Goal: Check status: Check status

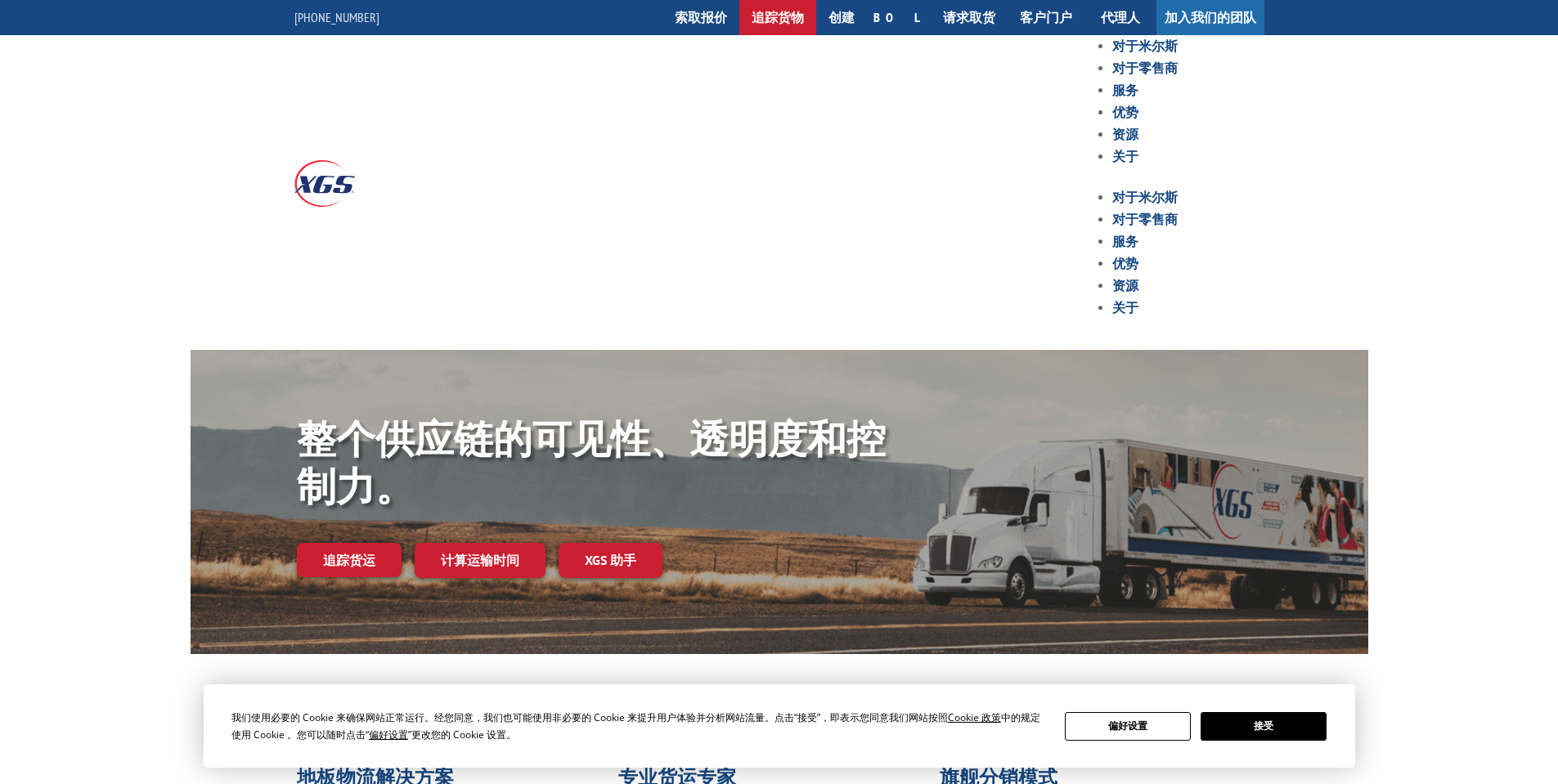
click at [804, 20] on font "追踪货物" at bounding box center [778, 17] width 53 height 17
click at [804, 17] on font "追踪货物" at bounding box center [778, 17] width 53 height 17
click at [351, 556] on font "追踪货运" at bounding box center [349, 559] width 53 height 17
click at [350, 558] on font "追踪货运" at bounding box center [349, 559] width 53 height 17
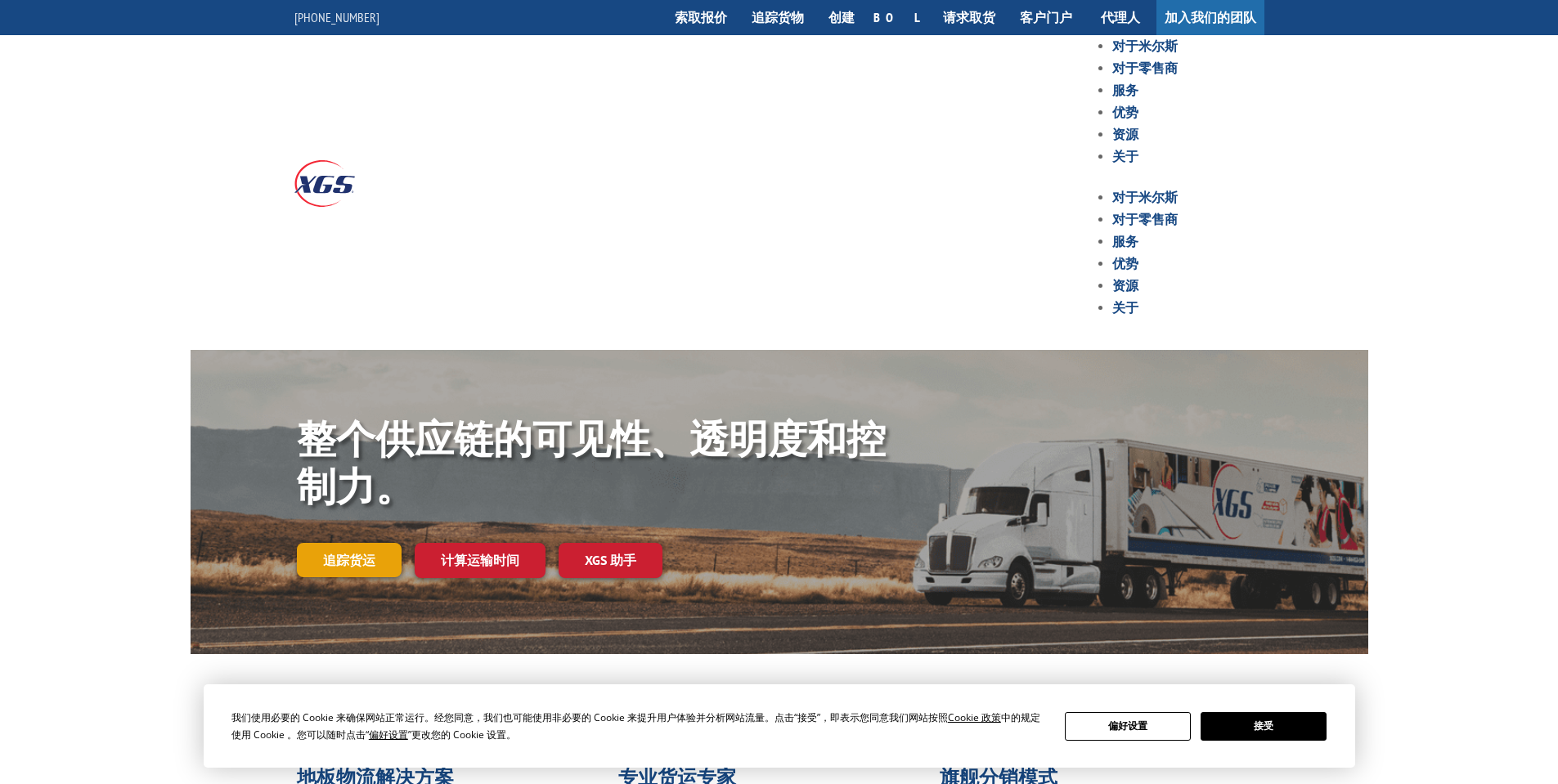
click at [324, 564] on font "追踪货运" at bounding box center [349, 559] width 53 height 17
click at [325, 562] on font "追踪货运" at bounding box center [349, 559] width 53 height 17
click at [347, 562] on font "追踪货运" at bounding box center [349, 559] width 53 height 17
click at [348, 562] on font "追踪货运" at bounding box center [349, 559] width 53 height 17
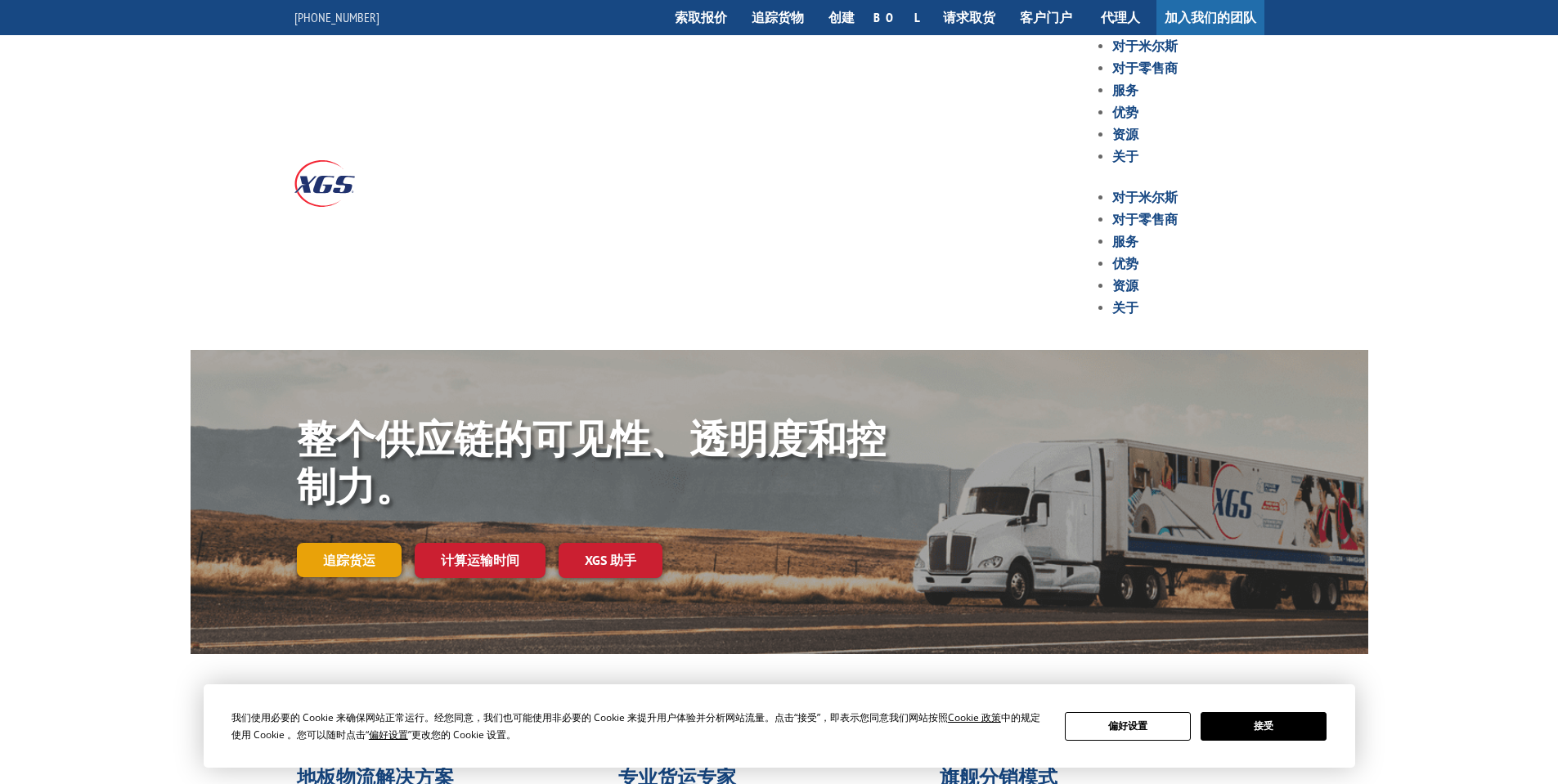
click at [348, 562] on font "追踪货运" at bounding box center [349, 559] width 53 height 17
click at [347, 562] on font "追踪货运" at bounding box center [349, 559] width 53 height 17
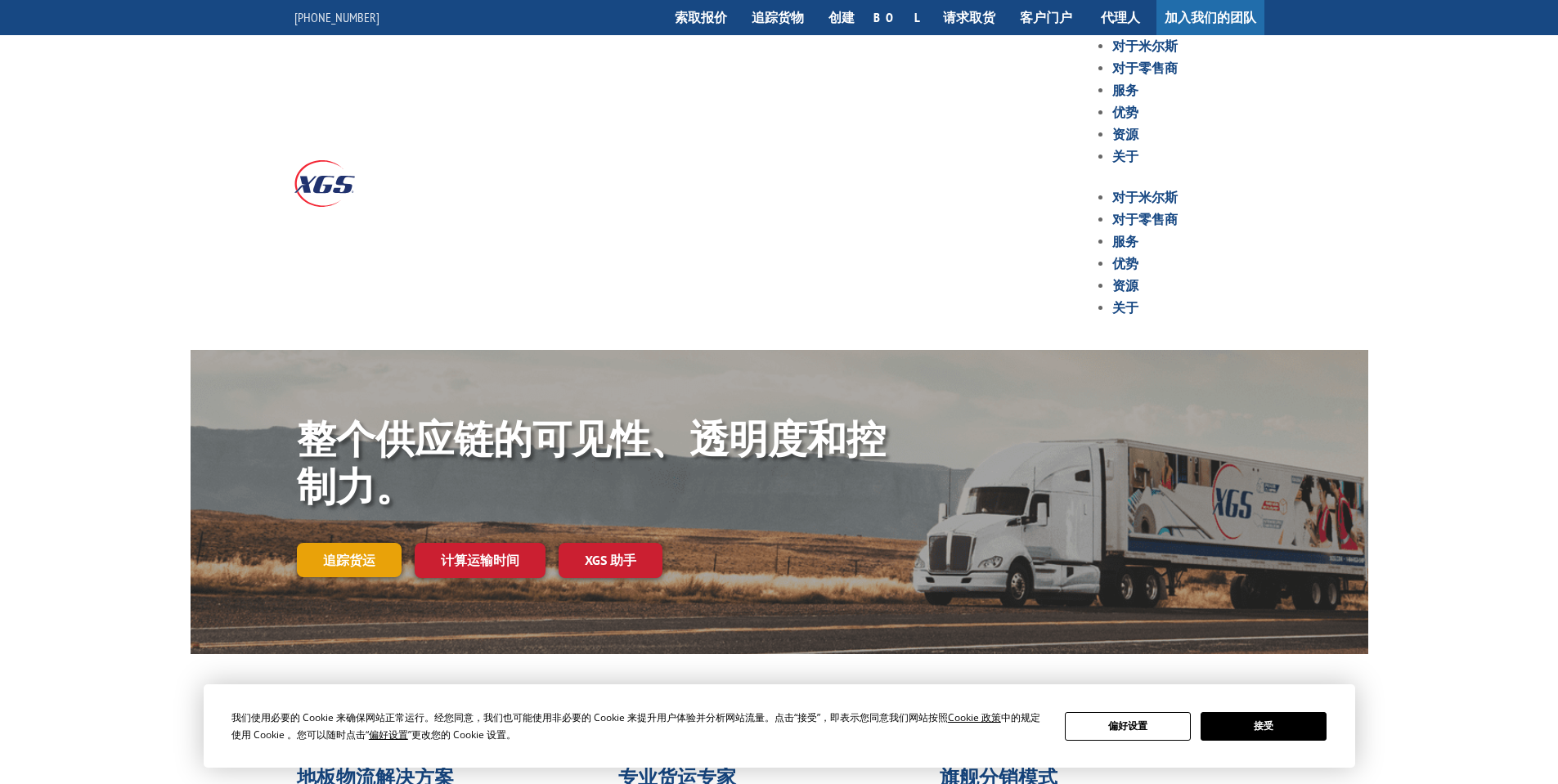
click at [347, 562] on font "追踪货运" at bounding box center [349, 559] width 53 height 17
click at [346, 562] on font "追踪货运" at bounding box center [349, 559] width 53 height 17
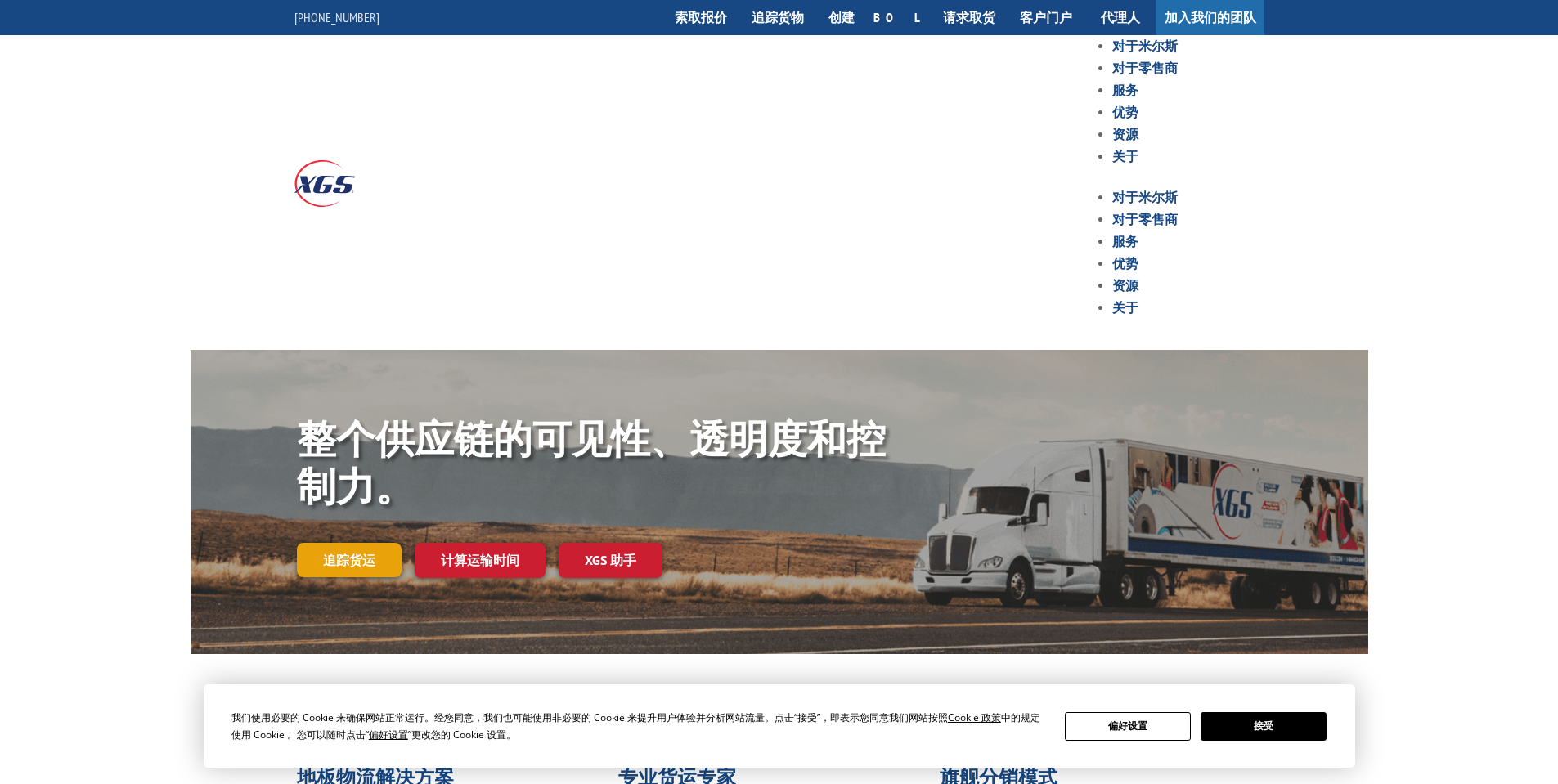
click at [346, 562] on font "追踪货运" at bounding box center [349, 559] width 53 height 17
click at [344, 561] on font "追踪货运" at bounding box center [349, 559] width 53 height 17
click at [344, 560] on font "追踪货运" at bounding box center [349, 559] width 53 height 17
click at [367, 562] on font "追踪货运" at bounding box center [349, 559] width 53 height 17
click at [804, 20] on font "追踪货物" at bounding box center [778, 17] width 53 height 17
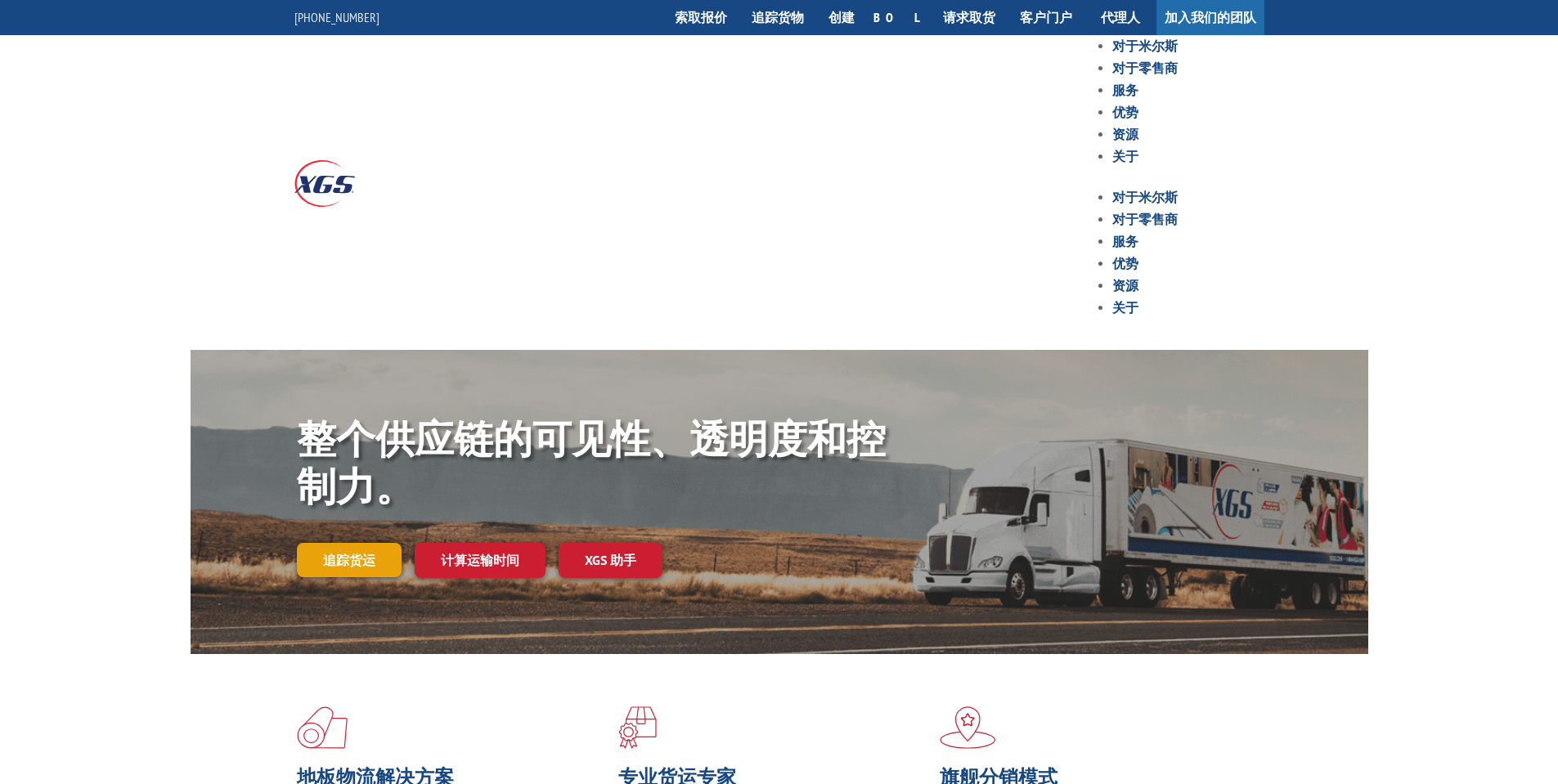
click at [365, 559] on font "追踪货运" at bounding box center [349, 559] width 53 height 17
click at [363, 559] on font "追踪货运" at bounding box center [349, 559] width 53 height 17
click at [362, 560] on font "追踪货运" at bounding box center [349, 559] width 53 height 17
click at [346, 562] on font "追踪货运" at bounding box center [349, 559] width 53 height 17
click at [348, 562] on font "追踪货运" at bounding box center [349, 559] width 53 height 17
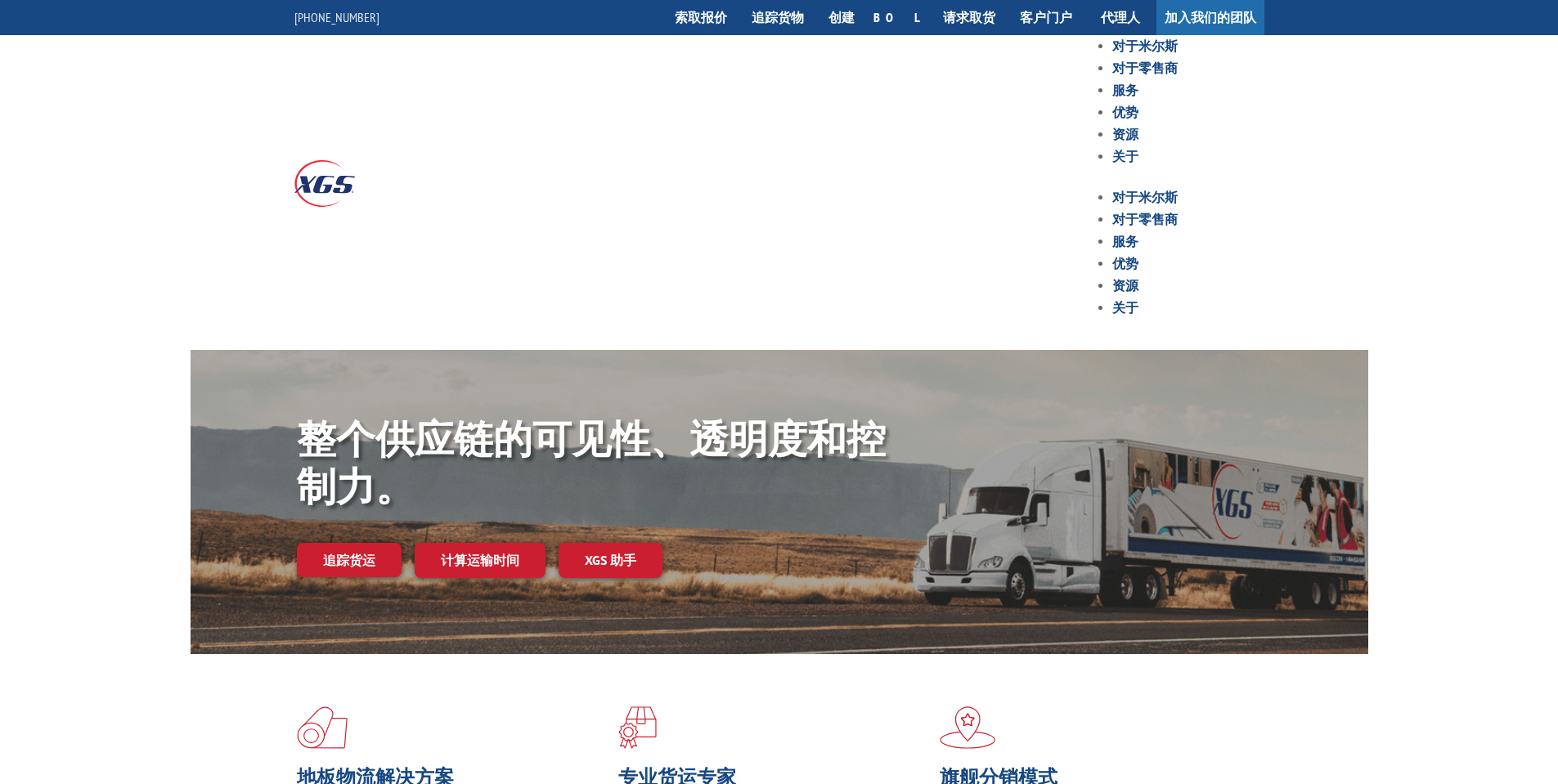
click at [616, 165] on div "对于[PERSON_NAME] 对于零售商 服务 优势 资源 关于 对于[PERSON_NAME] 对于零售商 服务 优势 资源 关于" at bounding box center [900, 186] width 728 height 303
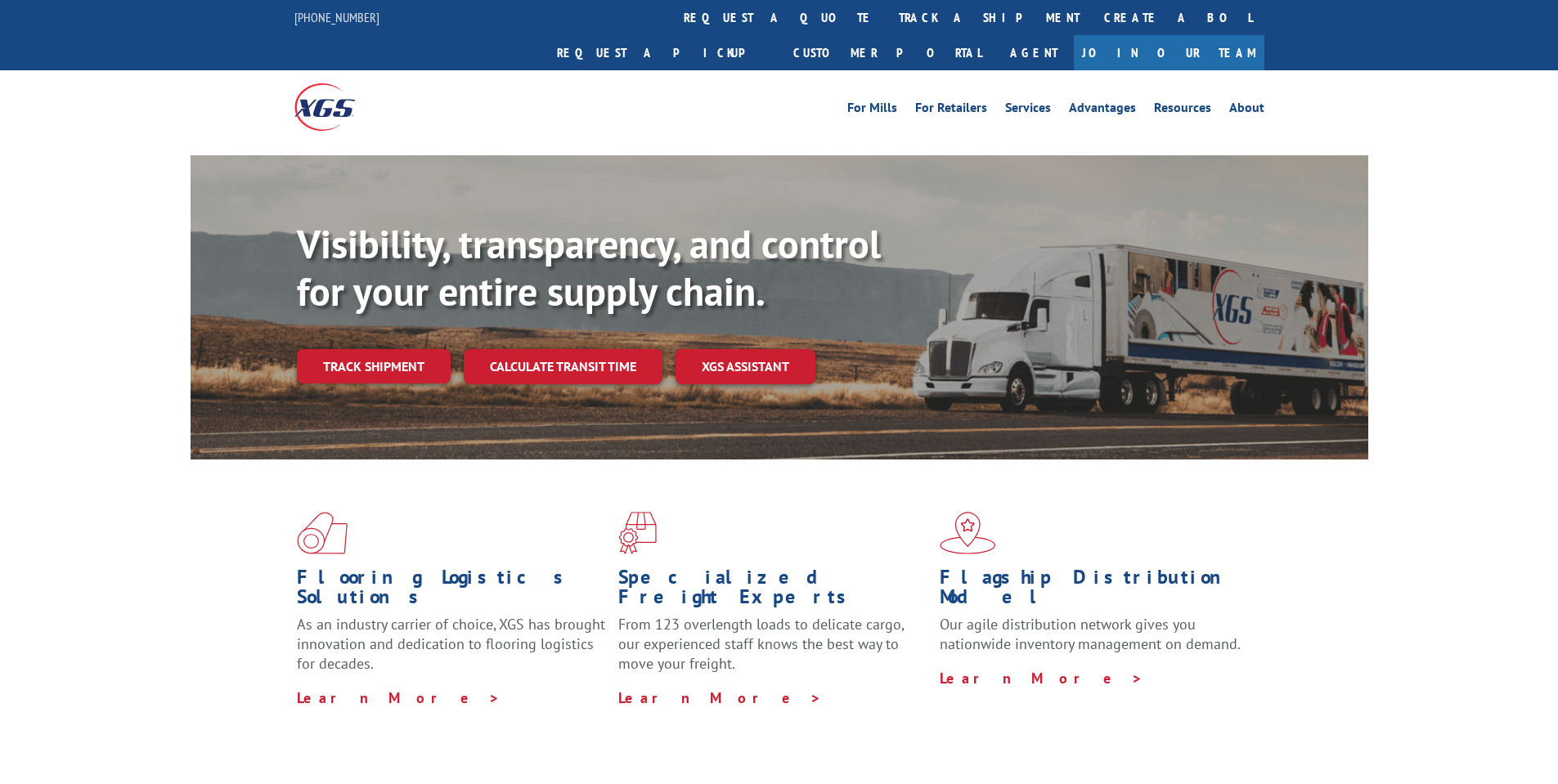
click at [1495, 177] on div "Visibility, transparency, and control for your entire supply chain. Track shipm…" at bounding box center [779, 323] width 1558 height 336
